Goal: Answer question/provide support

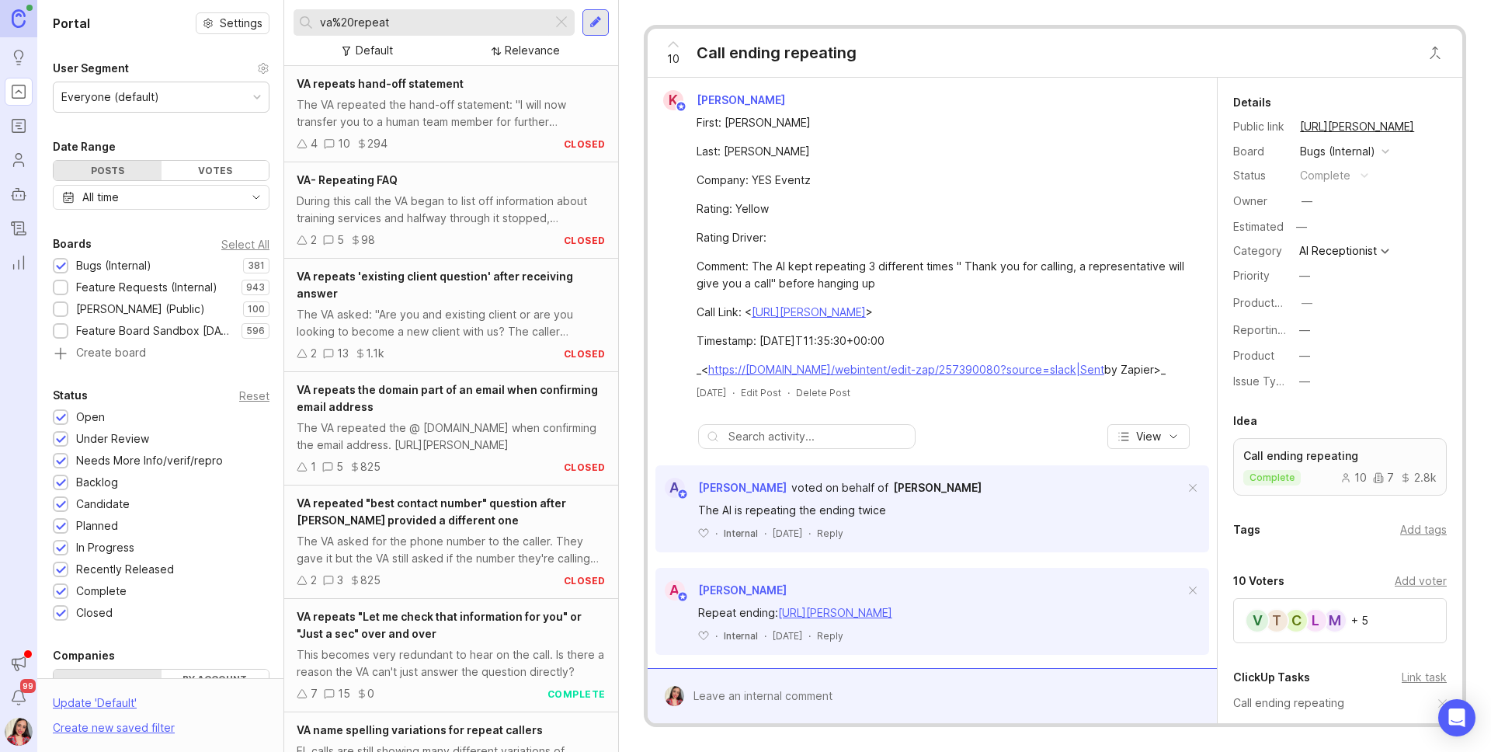
drag, startPoint x: 30, startPoint y: 166, endPoint x: 44, endPoint y: 162, distance: 15.3
click at [30, 167] on link "Users" at bounding box center [19, 160] width 28 height 28
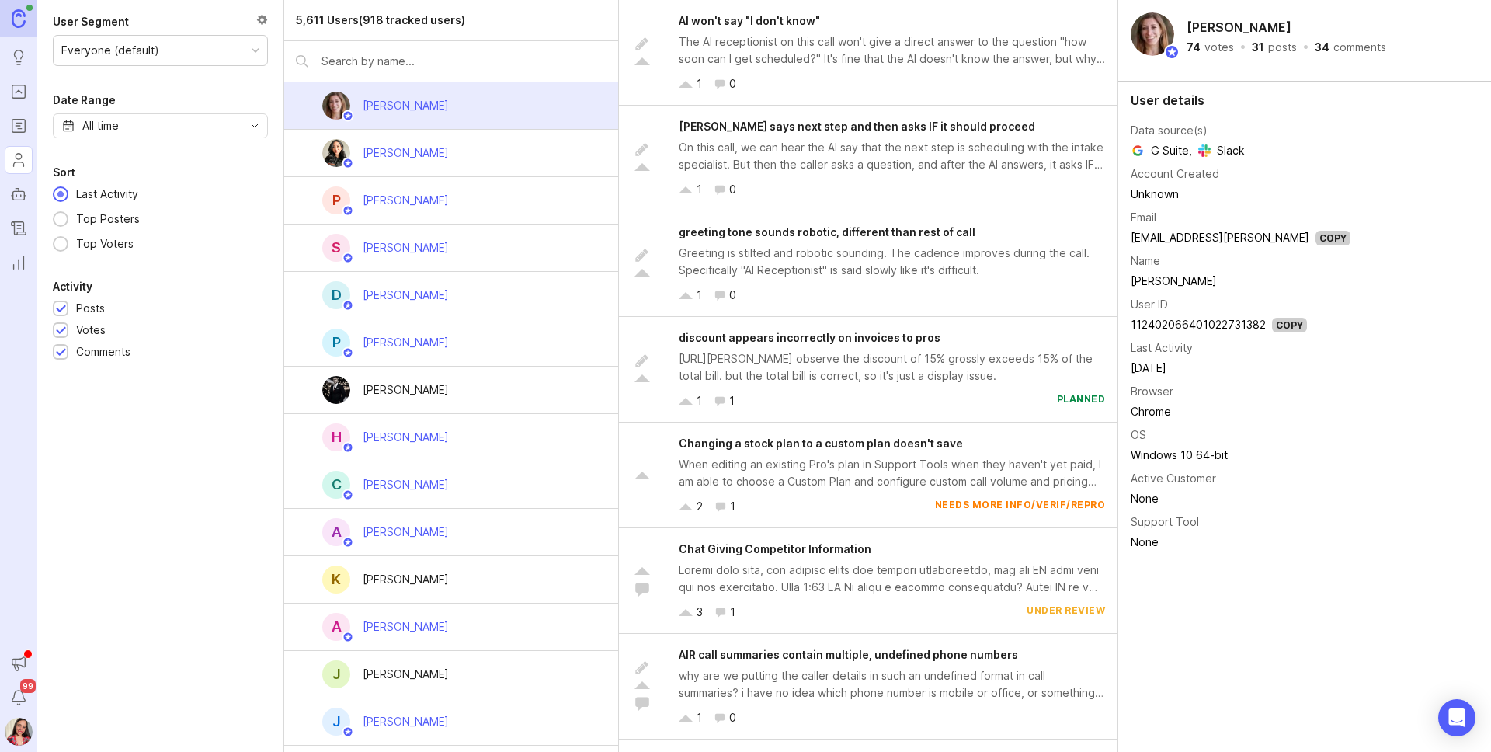
click at [409, 51] on div at bounding box center [451, 61] width 334 height 40
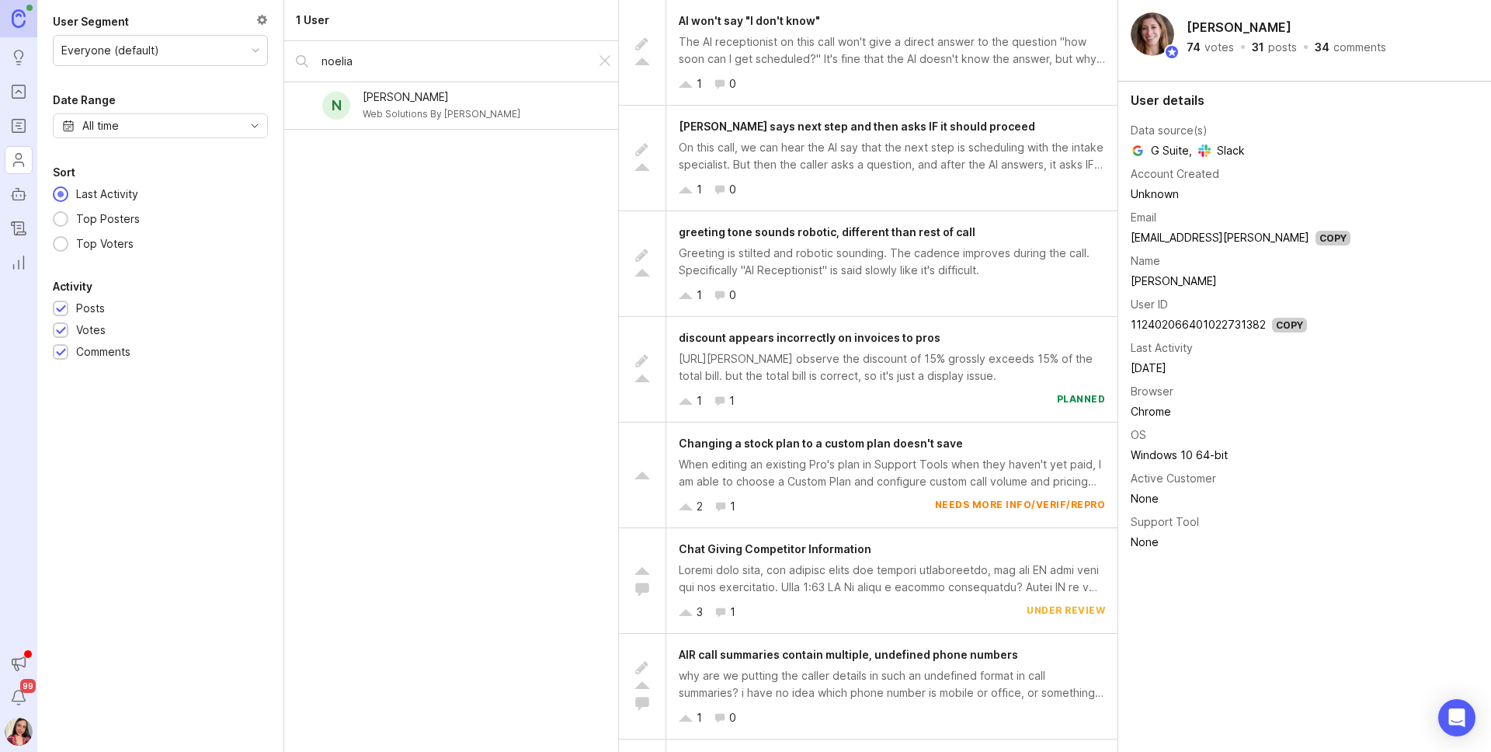
type input "noelia"
drag, startPoint x: 447, startPoint y: 107, endPoint x: 548, endPoint y: 118, distance: 102.3
click at [447, 107] on div "Web Solutions By [PERSON_NAME]" at bounding box center [442, 114] width 158 height 17
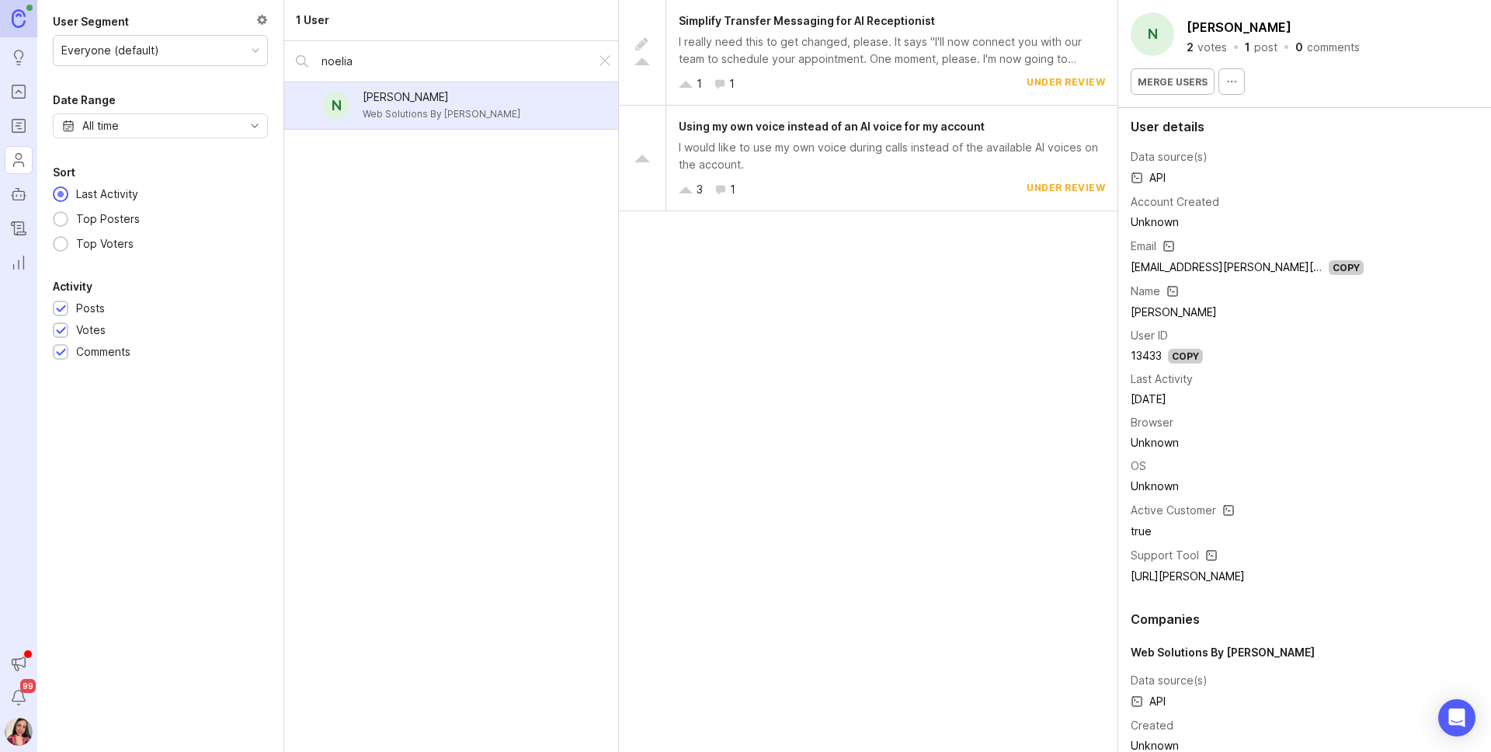
click at [911, 81] on div "1 1 under review" at bounding box center [892, 83] width 426 height 17
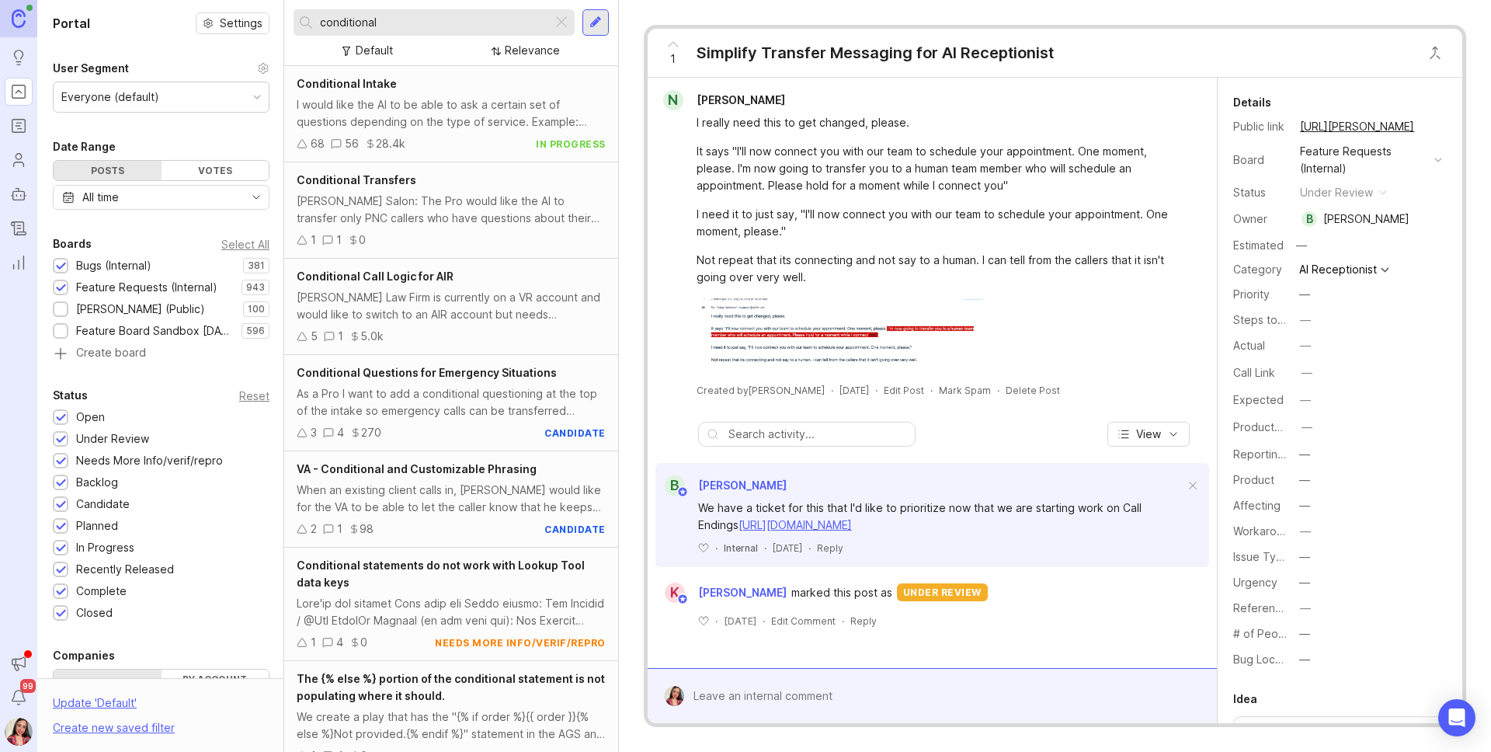
click at [852, 523] on link "[URL][DOMAIN_NAME]" at bounding box center [795, 524] width 113 height 13
